Goal: Information Seeking & Learning: Check status

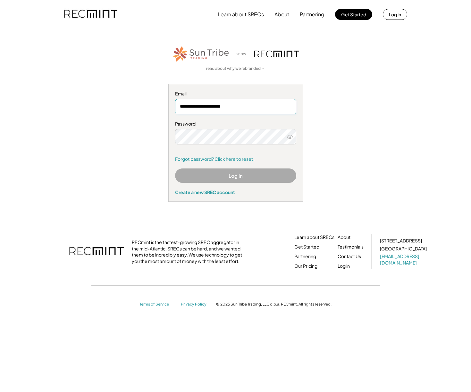
type input "**********"
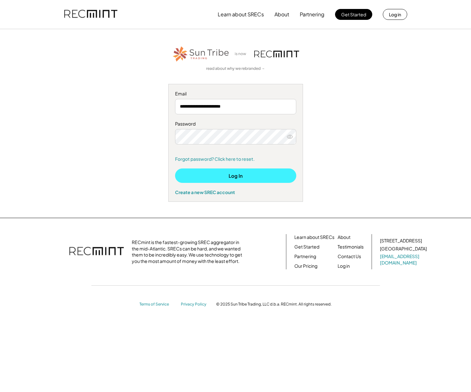
click at [231, 177] on button "Log In" at bounding box center [235, 176] width 121 height 14
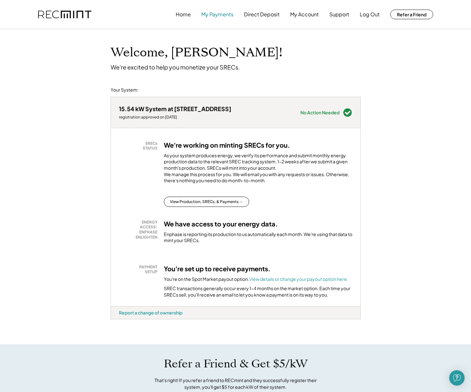
click at [212, 14] on button "My Payments" at bounding box center [217, 14] width 32 height 13
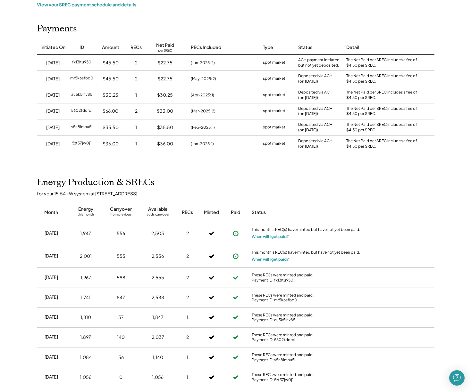
scroll to position [61, 0]
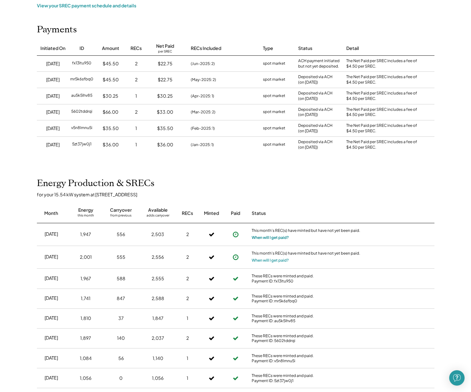
click at [267, 235] on button "When will I get paid?" at bounding box center [269, 238] width 37 height 6
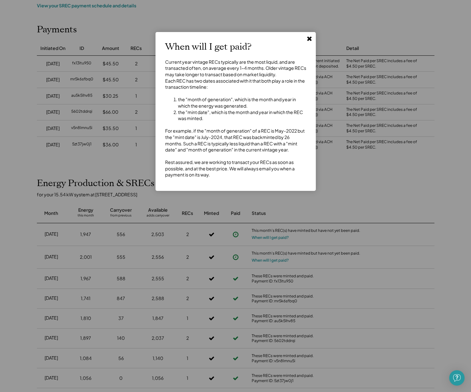
click at [307, 41] on icon at bounding box center [309, 38] width 6 height 6
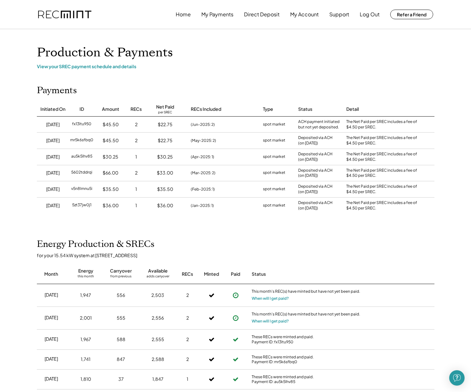
scroll to position [0, 0]
click at [371, 16] on button "Log Out" at bounding box center [369, 14] width 20 height 13
